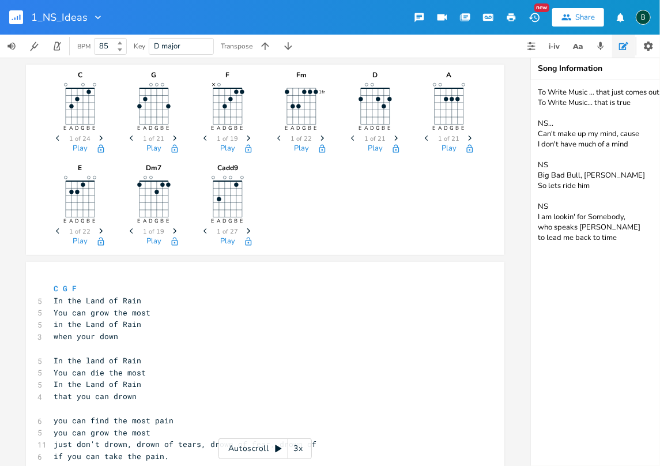
scroll to position [0, 2]
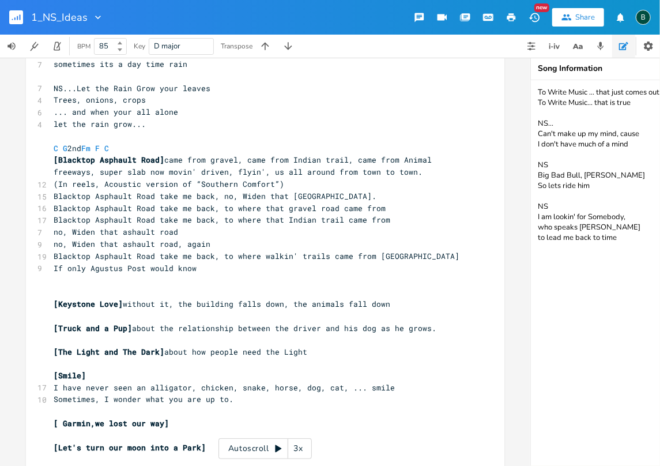
click at [17, 21] on rect "button" at bounding box center [16, 17] width 14 height 14
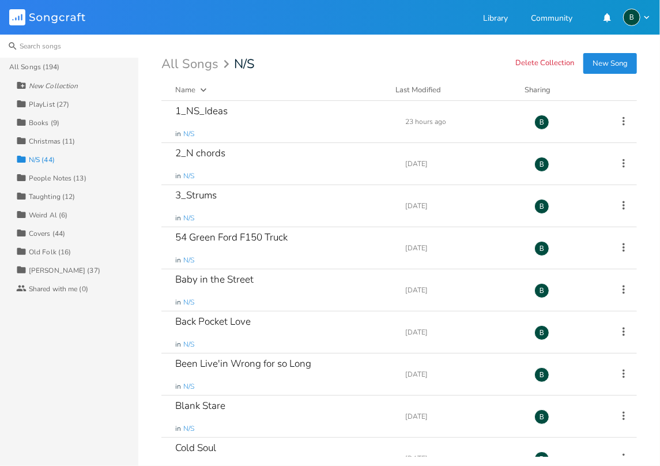
click at [35, 47] on input at bounding box center [69, 46] width 138 height 23
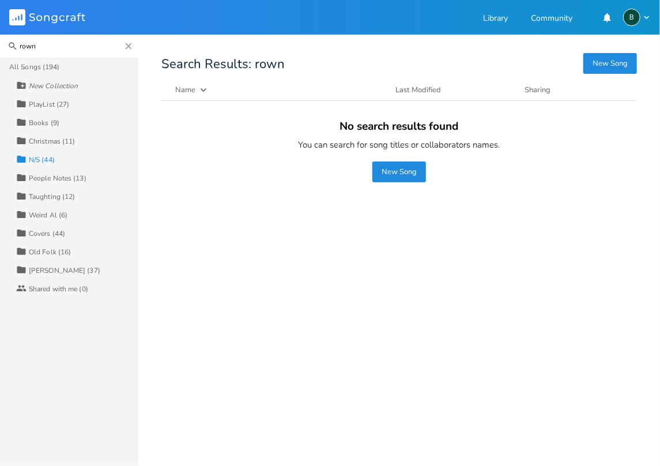
drag, startPoint x: 42, startPoint y: 46, endPoint x: 7, endPoint y: 46, distance: 34.6
click at [7, 46] on input "rown" at bounding box center [69, 46] width 138 height 23
drag, startPoint x: 44, startPoint y: 46, endPoint x: 10, endPoint y: 48, distance: 34.6
click at [10, 48] on input "brown" at bounding box center [69, 46] width 138 height 23
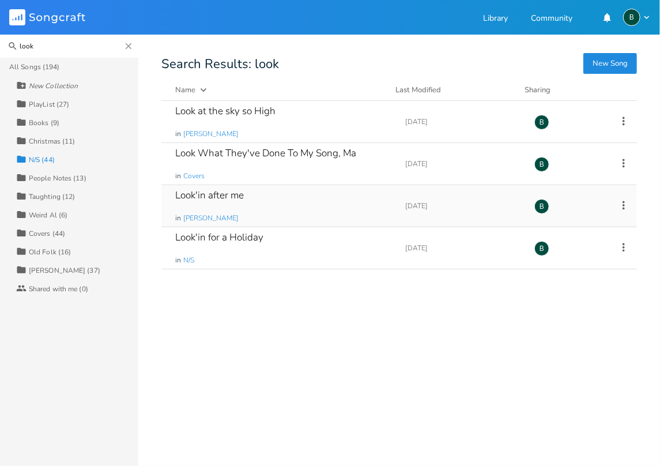
type input "look"
click at [212, 195] on div "Look'in after me" at bounding box center [209, 195] width 69 height 10
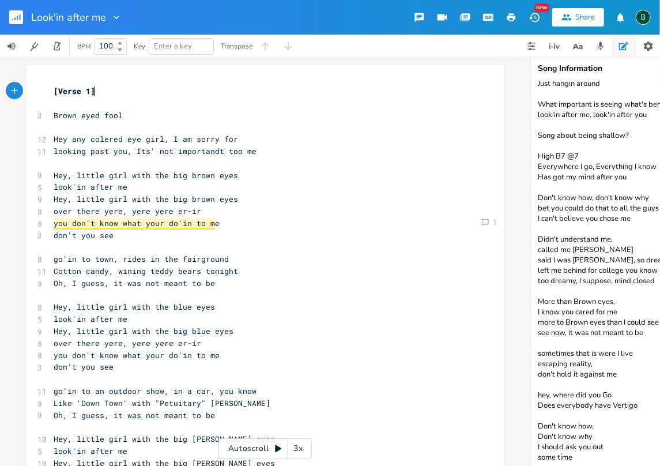
scroll to position [29, 0]
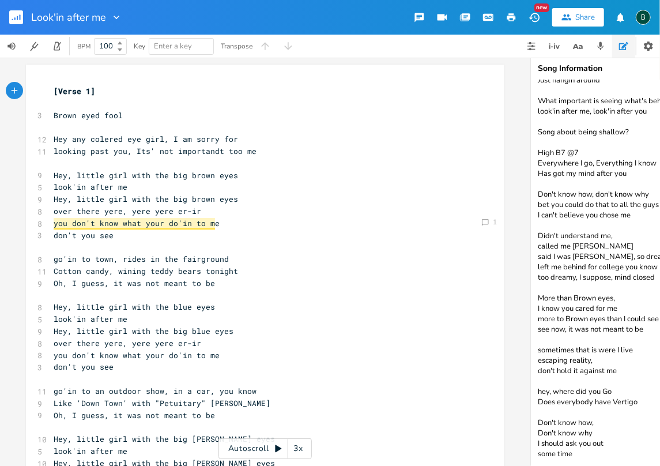
click at [576, 448] on textarea "B7 Just hangin around What important is seeing what's behind the eyes look'in a…" at bounding box center [646, 273] width 231 height 386
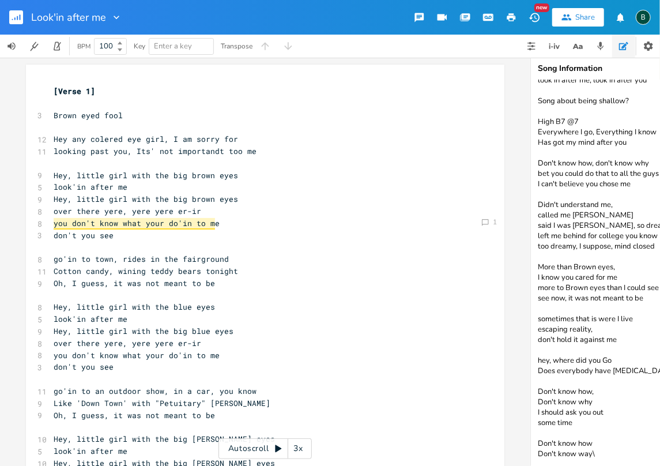
scroll to position [60, 0]
drag, startPoint x: 600, startPoint y: 451, endPoint x: 584, endPoint y: 453, distance: 15.7
click at [584, 453] on textarea "B7 Just hangin around What important is seeing what's behind the eyes look'in a…" at bounding box center [646, 273] width 231 height 386
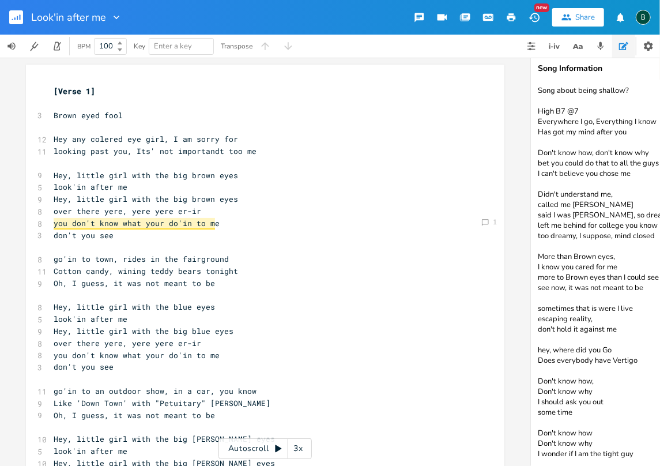
click at [591, 452] on textarea "B7 Just hangin around What important is seeing what's behind the eyes look'in a…" at bounding box center [646, 273] width 231 height 386
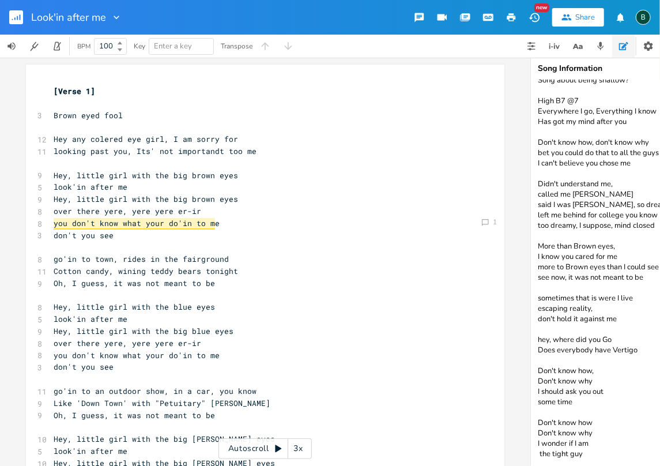
click at [555, 452] on textarea "B7 Just hangin around What important is seeing what's behind the eyes look'in a…" at bounding box center [646, 273] width 231 height 386
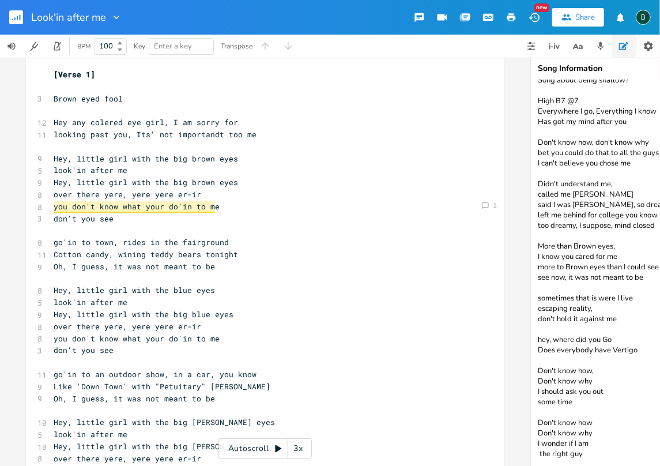
scroll to position [0, 0]
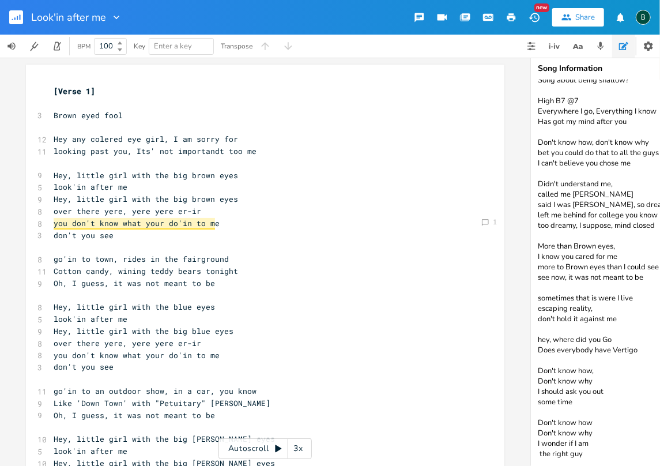
type textarea "B7 Just hangin around What important is seeing what's behind the eyes look'in a…"
click at [20, 18] on icon "button" at bounding box center [20, 17] width 1 height 6
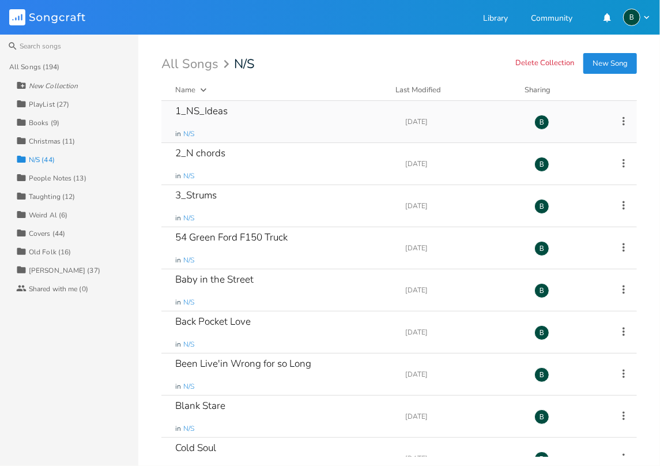
click at [202, 112] on div "1_NS_Ideas" at bounding box center [201, 111] width 52 height 10
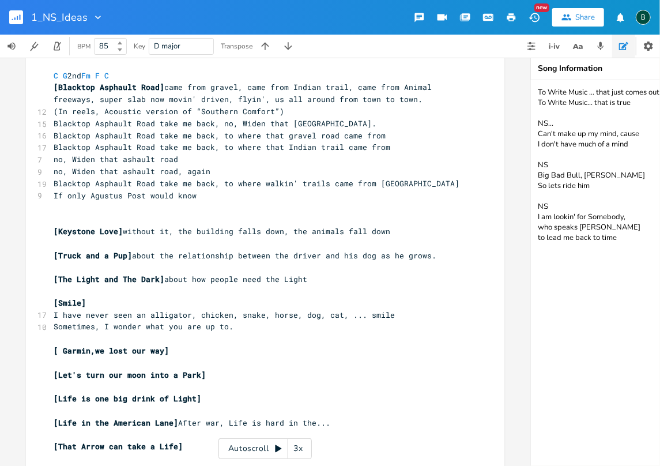
scroll to position [769, 0]
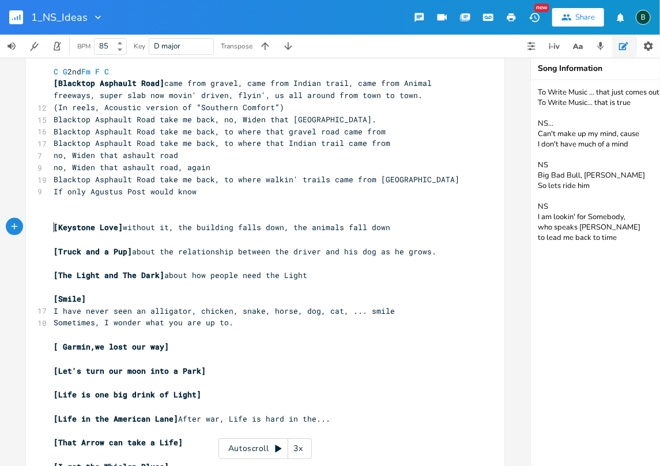
click at [51, 224] on pre "[Keystone Love] without it, the building falls down, the animals fall down" at bounding box center [259, 227] width 416 height 12
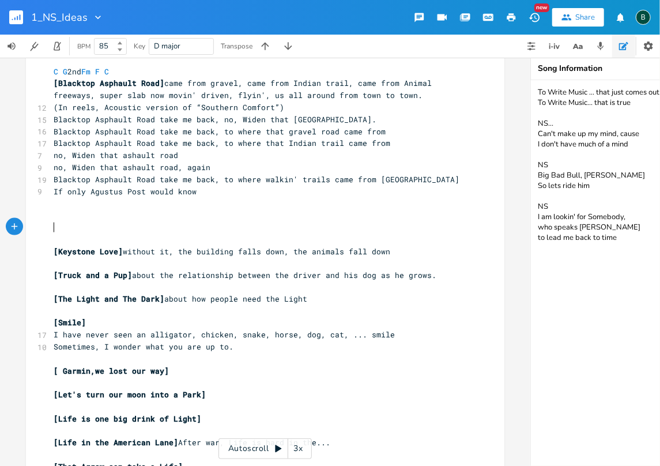
click at [51, 224] on pre "​" at bounding box center [259, 227] width 416 height 12
type textarea "[The Mental Road]"
click at [17, 13] on rect "button" at bounding box center [16, 17] width 14 height 14
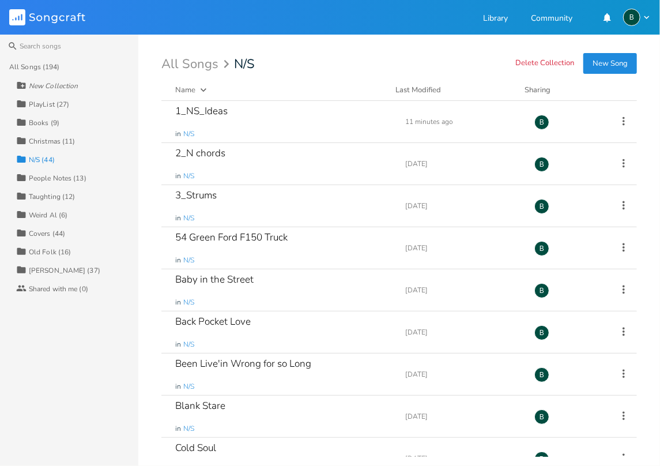
click at [44, 213] on div "Weird Al (6)" at bounding box center [48, 215] width 39 height 7
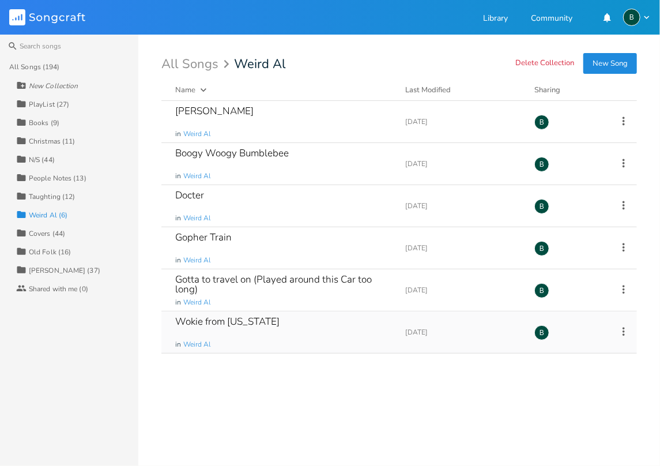
click at [221, 323] on div "Wokie from [US_STATE]" at bounding box center [227, 322] width 104 height 10
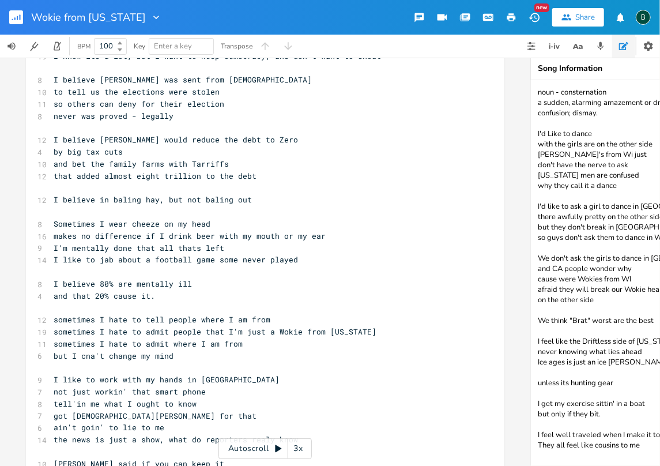
scroll to position [153, 0]
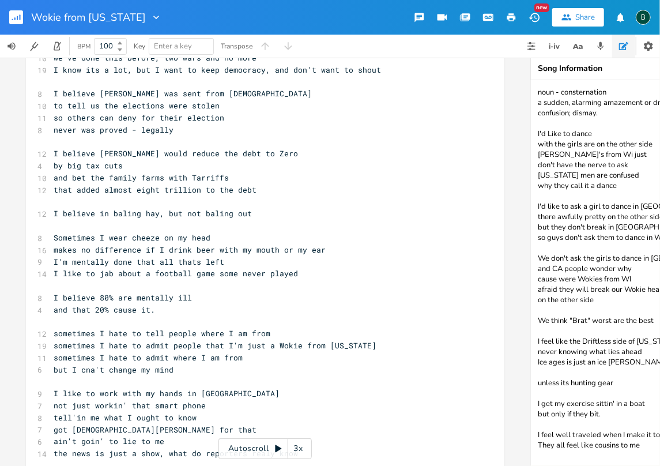
click at [644, 448] on textarea "noun - consternation a sudden, alarming amazement or dread that results in utte…" at bounding box center [646, 273] width 231 height 386
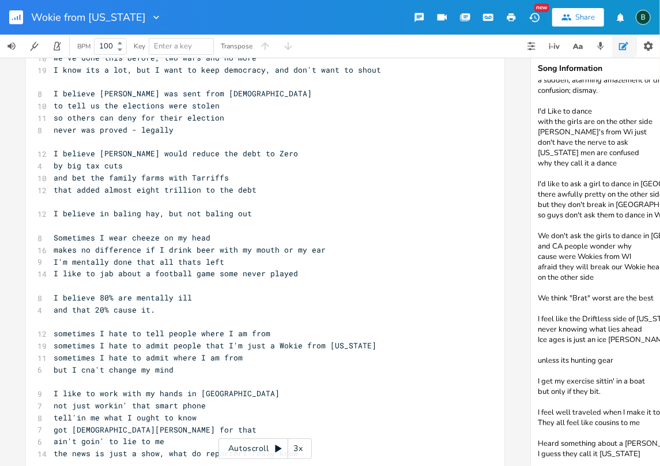
scroll to position [33, 0]
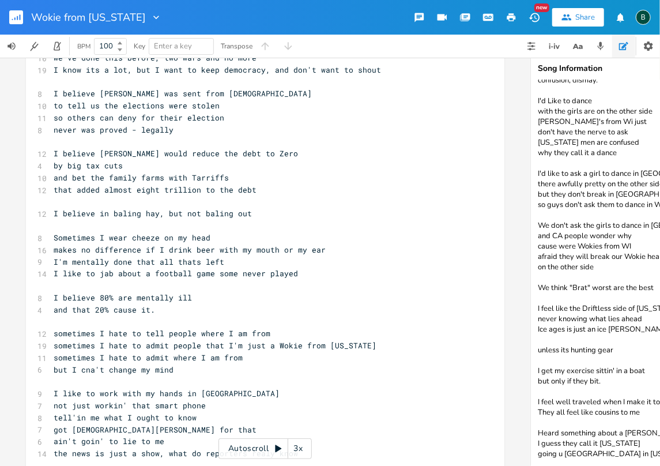
click at [562, 453] on textarea "noun - consternation a sudden, alarming amazement or dread that results in utte…" at bounding box center [646, 273] width 231 height 386
click at [602, 452] on textarea "noun - consternation a sudden, alarming amazement or dread that results in utte…" at bounding box center [646, 273] width 231 height 386
click at [621, 445] on textarea "noun - consternation a sudden, alarming amazement or dread that results in utte…" at bounding box center [646, 273] width 231 height 386
type textarea "noun - consternation a sudden, alarming amazement or dread that results in utte…"
click at [16, 20] on rect "button" at bounding box center [16, 17] width 14 height 14
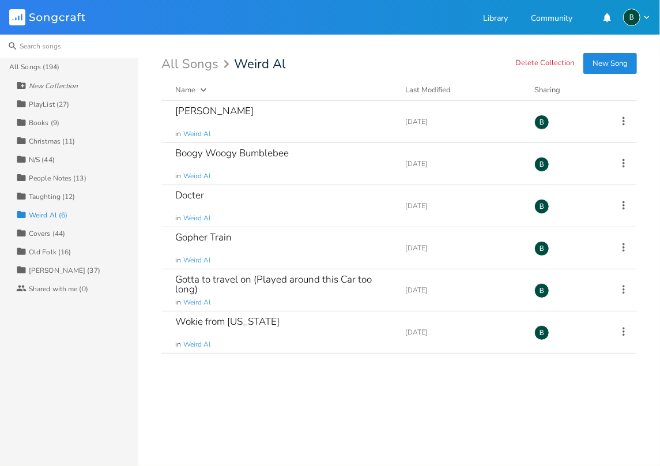
click at [38, 47] on input at bounding box center [69, 46] width 138 height 23
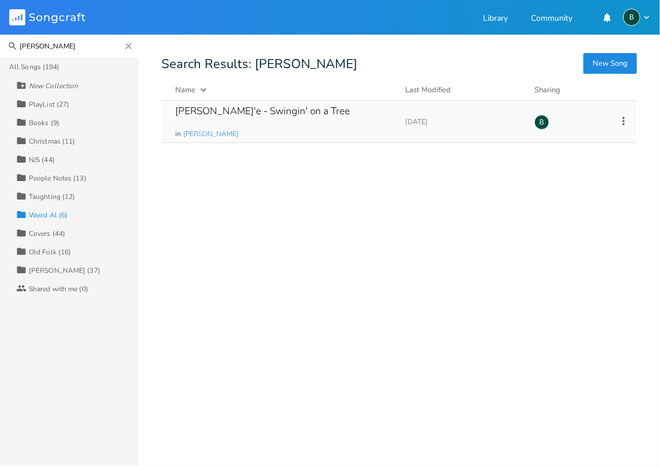
type input "[PERSON_NAME]"
click at [224, 110] on div "[PERSON_NAME]'e - Swingin' on a Tree" at bounding box center [262, 111] width 175 height 10
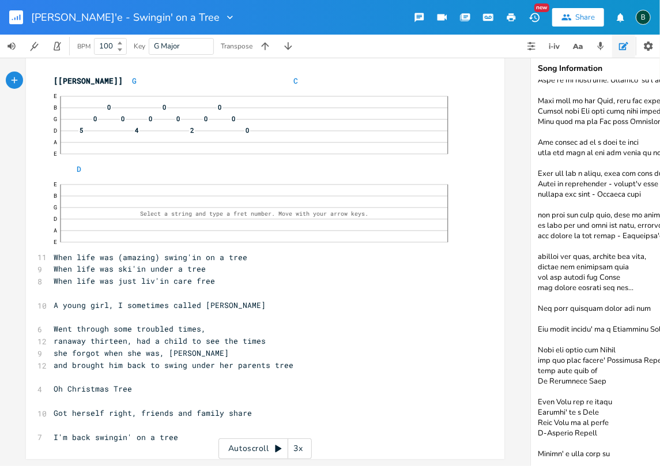
scroll to position [299, 0]
click at [612, 447] on textarea at bounding box center [646, 273] width 231 height 386
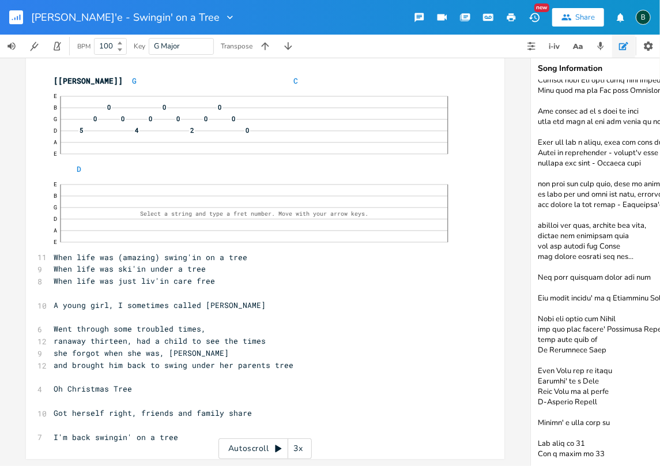
scroll to position [334, 0]
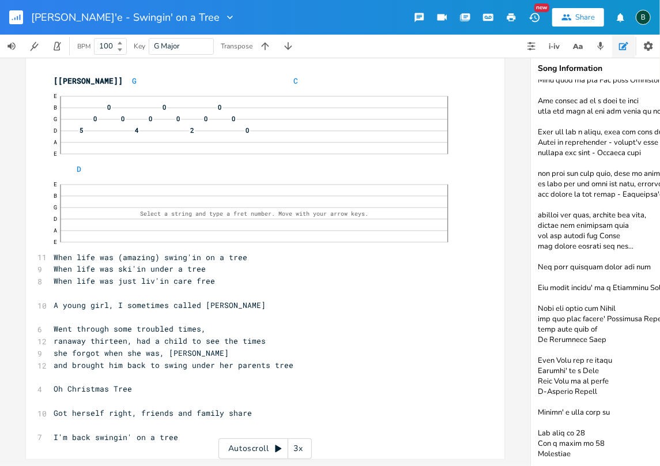
click at [555, 452] on textarea at bounding box center [646, 273] width 231 height 386
click at [592, 456] on textarea at bounding box center [646, 273] width 231 height 386
type textarea "I called her [PERSON_NAME]'le cause she was so happy When life was young, swing…"
click at [20, 14] on rect "button" at bounding box center [16, 17] width 14 height 14
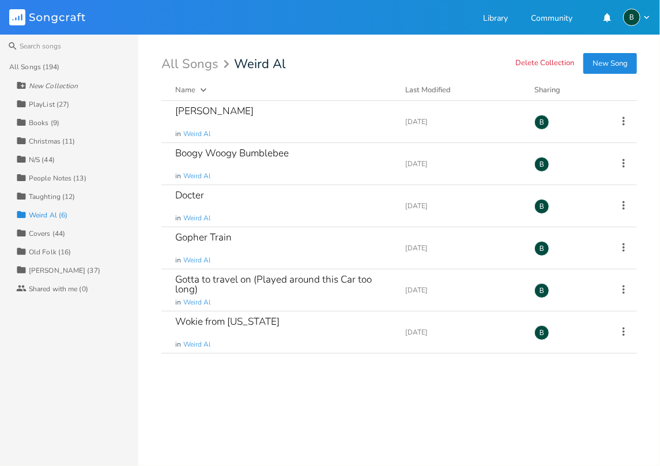
click at [45, 141] on div "Christmas (11)" at bounding box center [52, 141] width 46 height 7
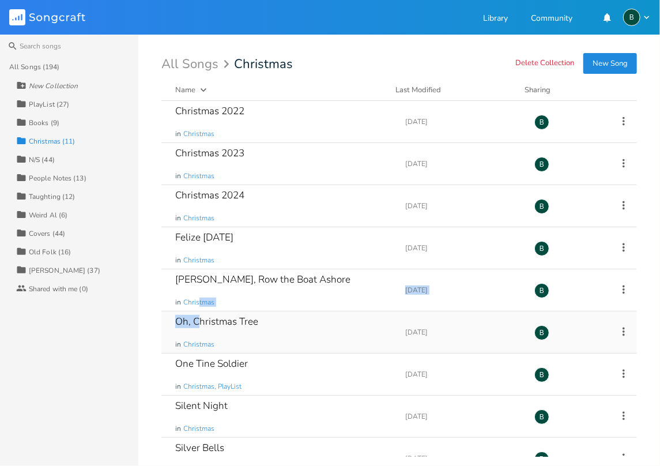
drag, startPoint x: 200, startPoint y: 317, endPoint x: 200, endPoint y: 324, distance: 6.3
click at [200, 324] on div "Christmas 2022 in Christmas Add Demo [DATE] B Christmas 2023 in Christmas Add D…" at bounding box center [399, 279] width 476 height 356
click at [206, 234] on div "Felize [DATE]" at bounding box center [204, 237] width 58 height 10
click at [42, 159] on div "N/S (44)" at bounding box center [42, 159] width 26 height 7
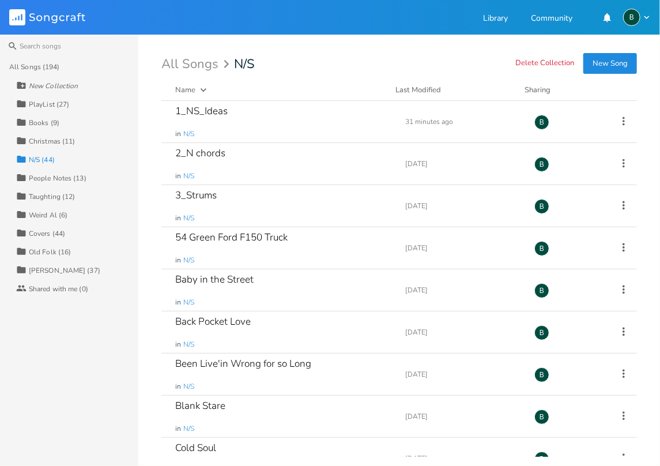
click at [40, 270] on div "[PERSON_NAME] (37)" at bounding box center [65, 270] width 72 height 7
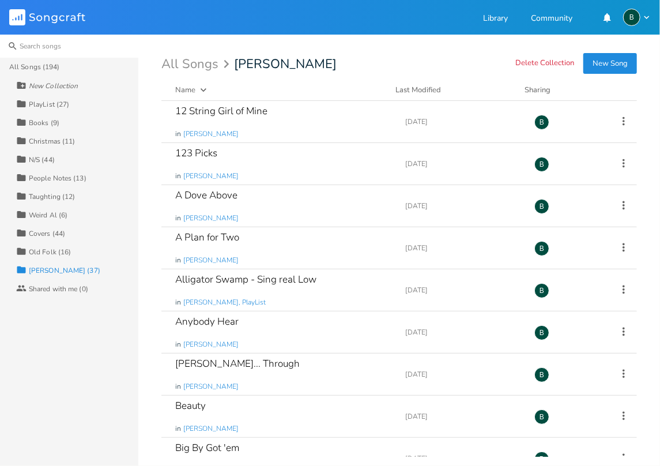
click at [34, 45] on input at bounding box center [69, 46] width 138 height 23
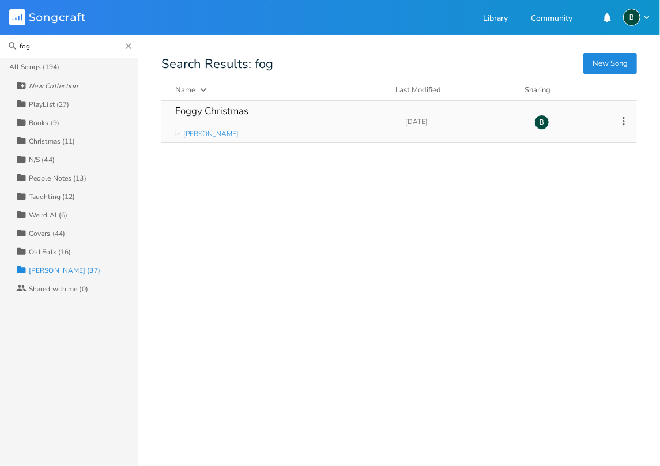
type input "fog"
click at [220, 110] on div "Foggy Christmas" at bounding box center [211, 111] width 73 height 10
